Goal: Task Accomplishment & Management: Manage account settings

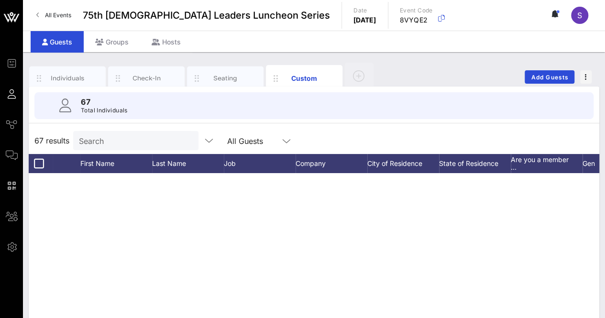
click at [120, 134] on input "Search" at bounding box center [135, 140] width 112 height 12
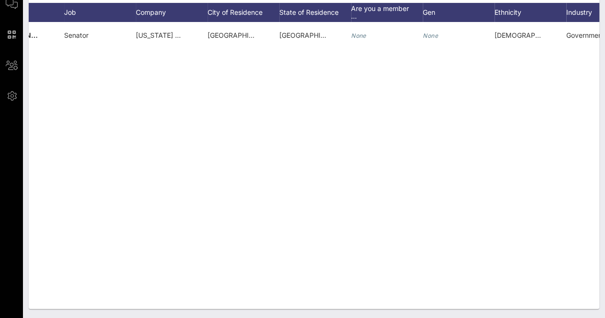
scroll to position [0, 222]
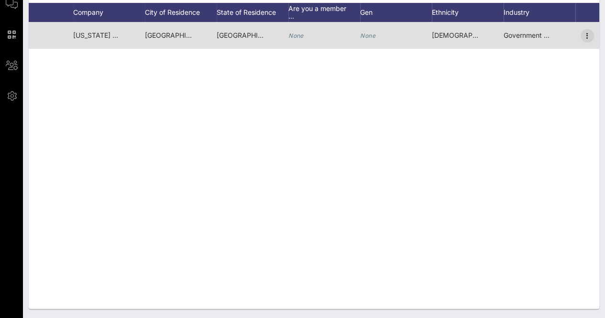
type input "[PERSON_NAME]"
click at [589, 32] on icon "button" at bounding box center [587, 35] width 11 height 11
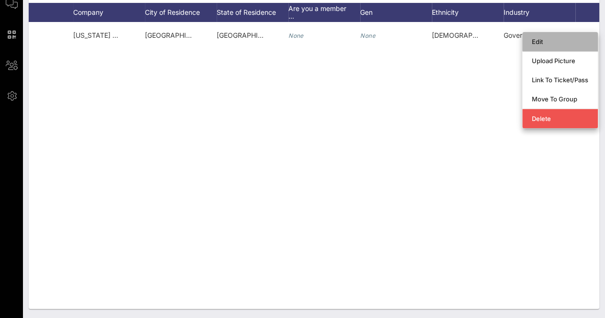
click at [545, 42] on div "Edit" at bounding box center [560, 42] width 56 height 8
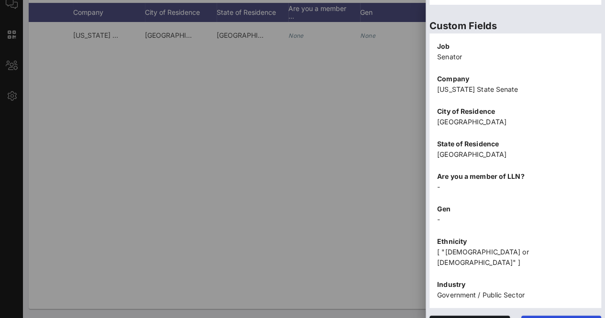
scroll to position [307, 0]
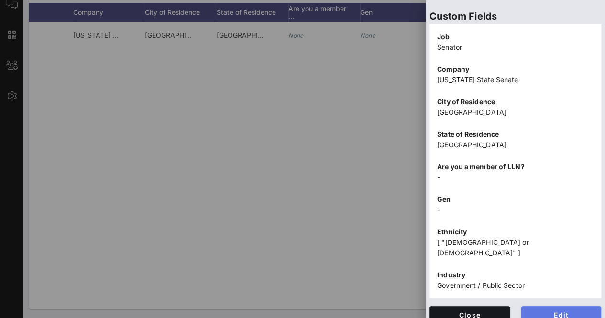
click at [529, 311] on span "Edit" at bounding box center [561, 315] width 65 height 8
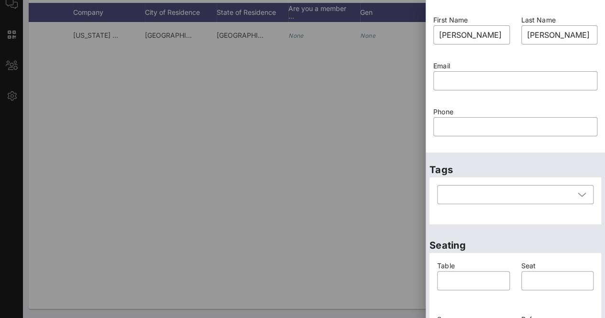
scroll to position [0, 0]
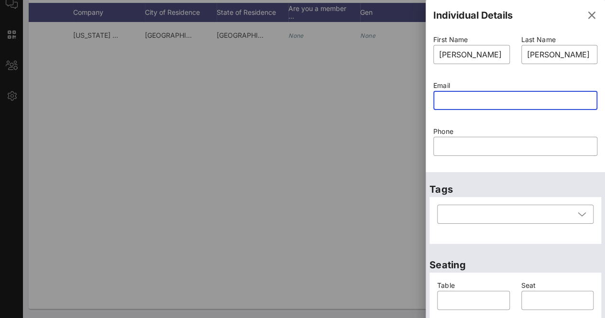
click at [457, 104] on input "text" at bounding box center [515, 100] width 153 height 15
paste input "[PERSON_NAME][EMAIL_ADDRESS][PERSON_NAME][DOMAIN_NAME][US_STATE]"
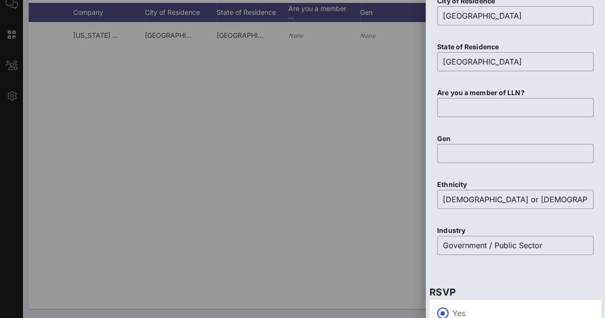
scroll to position [592, 0]
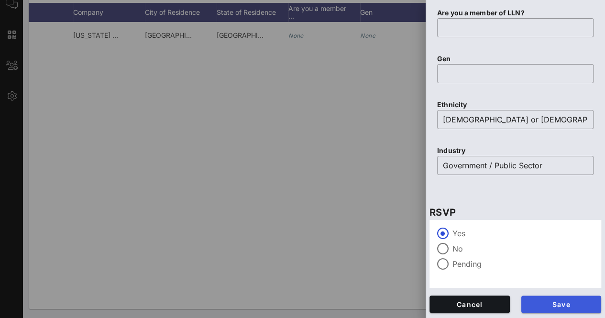
type input "[PERSON_NAME][EMAIL_ADDRESS][PERSON_NAME][DOMAIN_NAME][US_STATE]"
click at [571, 307] on span "Save" at bounding box center [561, 304] width 65 height 8
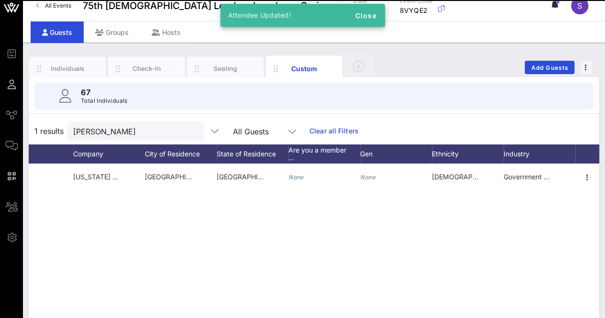
scroll to position [0, 0]
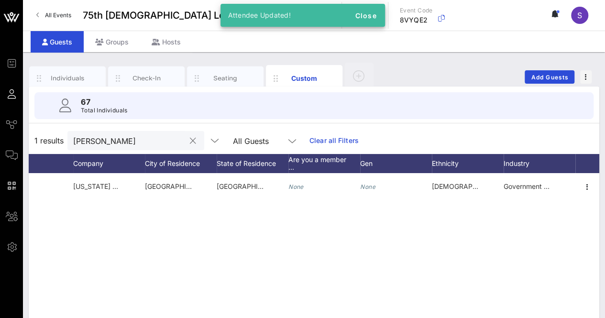
click at [190, 142] on button "clear icon" at bounding box center [193, 141] width 6 height 10
